Goal: Information Seeking & Learning: Learn about a topic

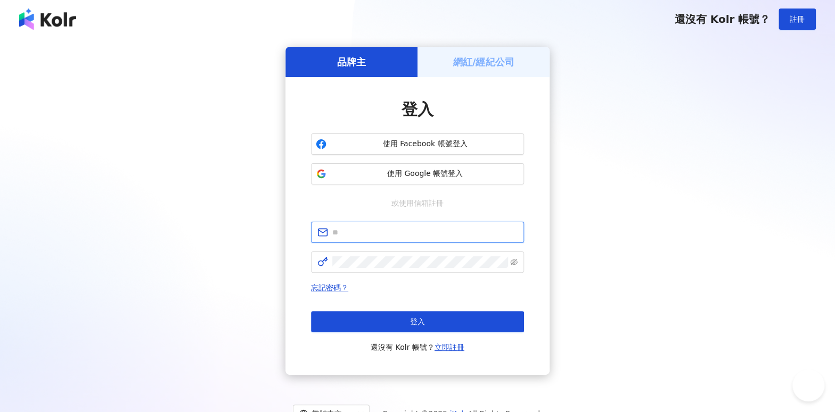
click at [401, 233] on input "text" at bounding box center [424, 233] width 185 height 12
type input "**********"
click button "登入" at bounding box center [417, 321] width 213 height 21
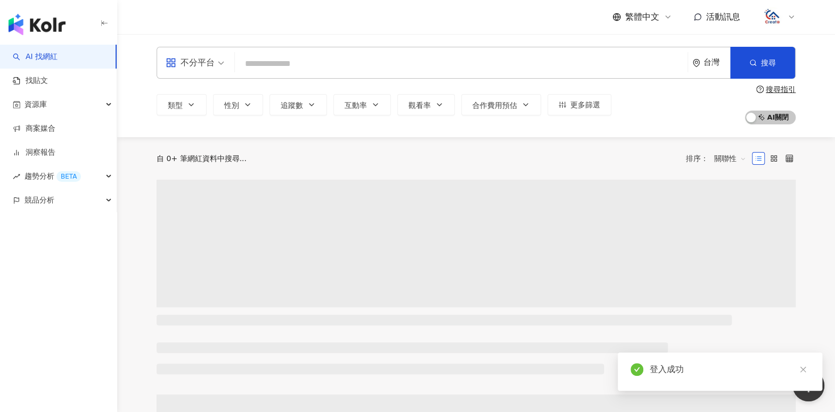
click at [283, 63] on input "search" at bounding box center [461, 64] width 444 height 20
type input "***"
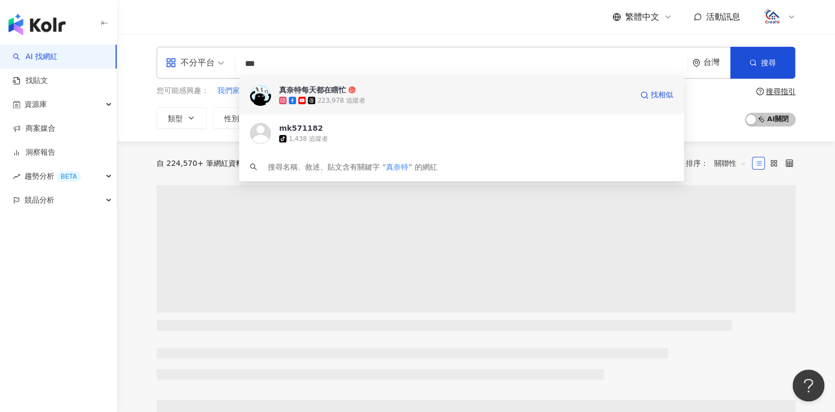
click at [410, 96] on div "223,978 追蹤者" at bounding box center [455, 100] width 353 height 11
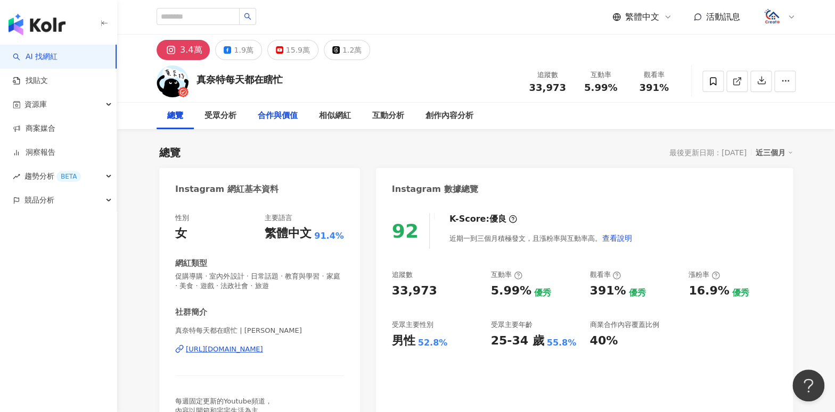
click at [280, 114] on div "合作與價值" at bounding box center [278, 116] width 40 height 13
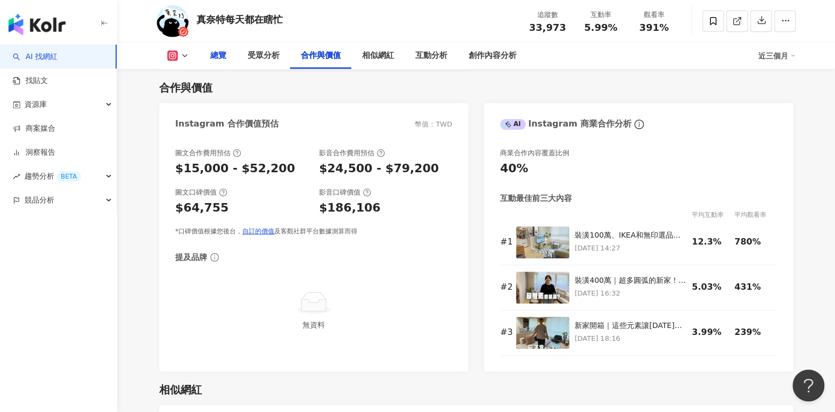
click at [228, 61] on div "總覽" at bounding box center [218, 56] width 37 height 27
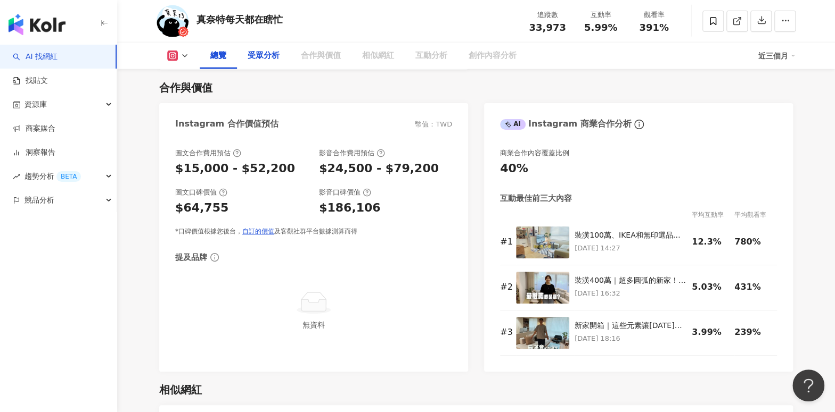
scroll to position [65, 0]
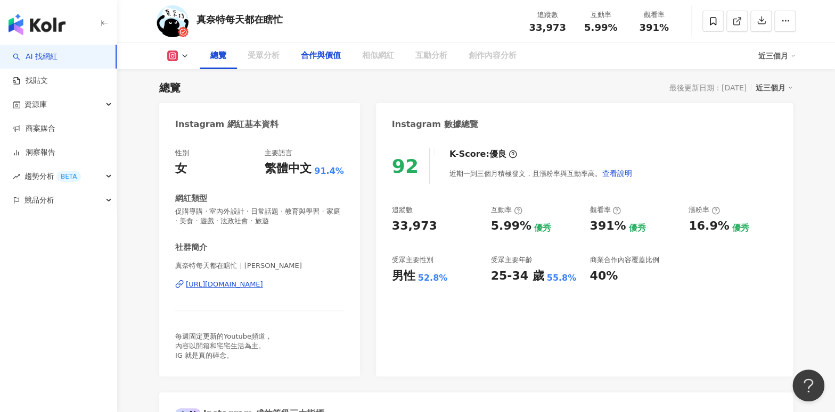
click at [299, 63] on div "合作與價值" at bounding box center [320, 56] width 61 height 27
click at [386, 62] on div "相似網紅" at bounding box center [377, 56] width 53 height 27
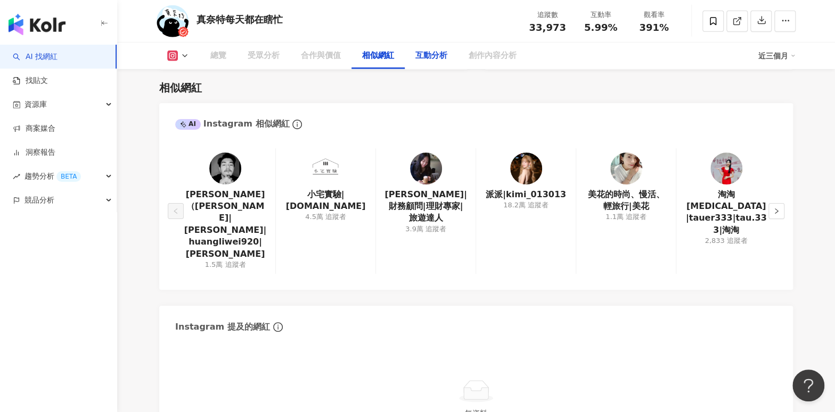
click at [422, 57] on div "互動分析" at bounding box center [431, 55] width 32 height 13
click at [362, 60] on div "相似網紅" at bounding box center [378, 55] width 32 height 13
drag, startPoint x: 306, startPoint y: 57, endPoint x: 267, endPoint y: 56, distance: 38.9
click at [307, 56] on div "合作與價值" at bounding box center [321, 55] width 40 height 13
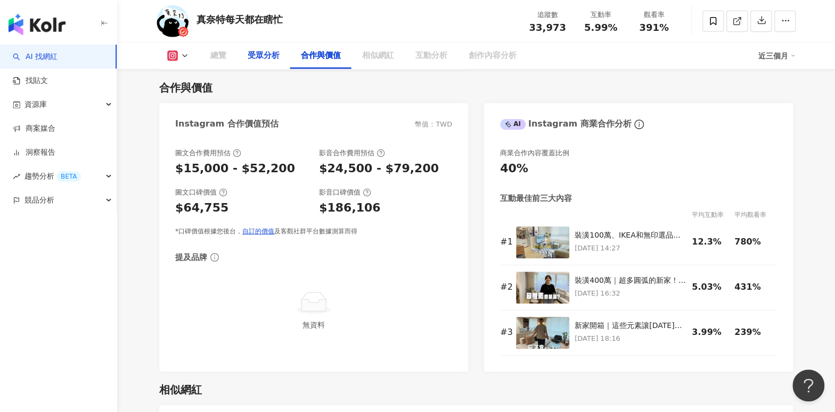
click at [261, 56] on div "受眾分析" at bounding box center [263, 55] width 32 height 13
click at [218, 60] on div "總覽" at bounding box center [218, 55] width 16 height 13
click at [216, 56] on div "總覽" at bounding box center [218, 55] width 16 height 13
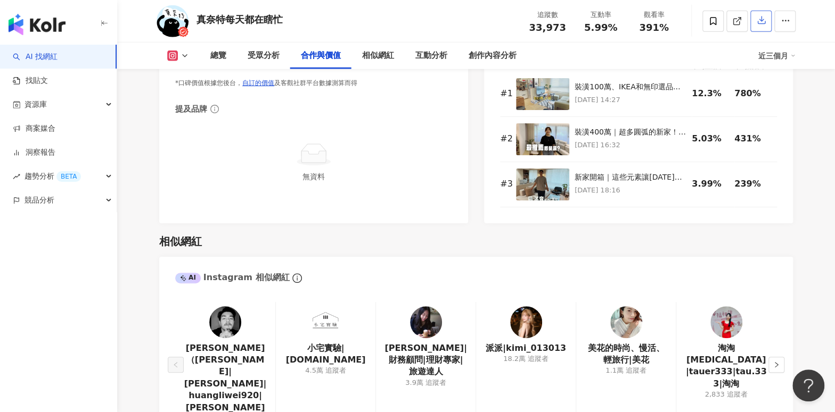
scroll to position [1513, 0]
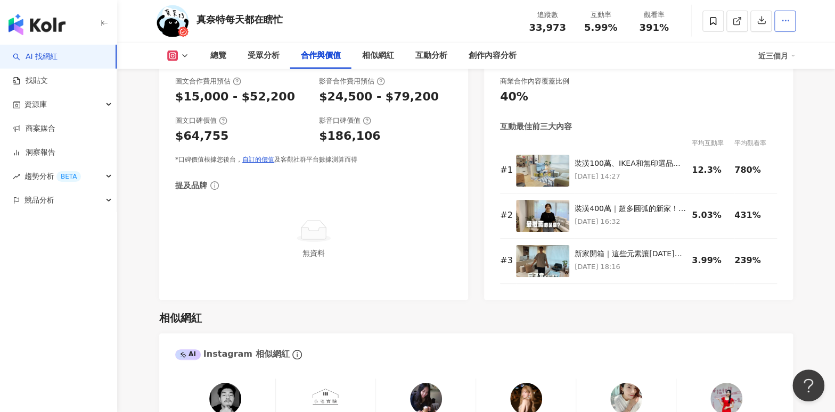
click at [779, 16] on button "button" at bounding box center [784, 21] width 21 height 21
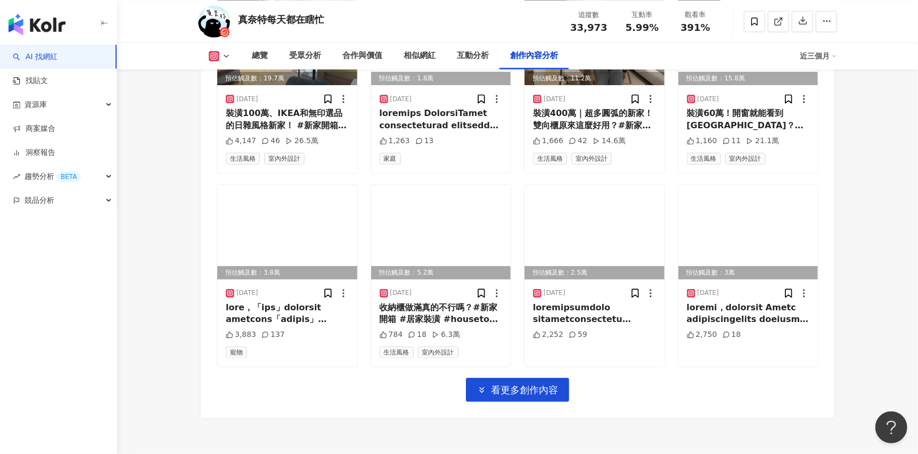
scroll to position [3672, 0]
